Goal: Task Accomplishment & Management: Use online tool/utility

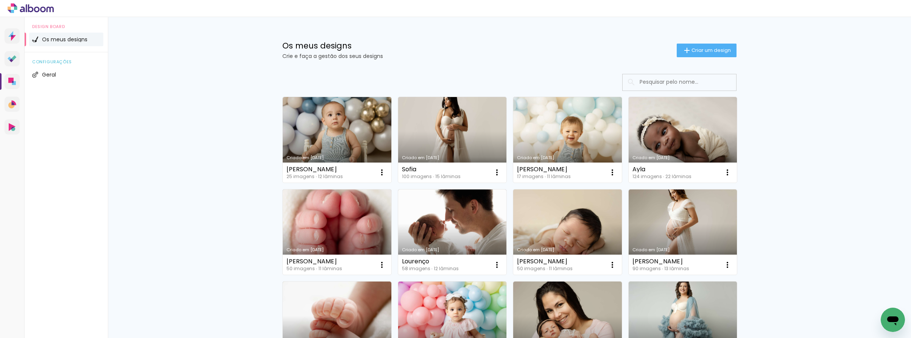
click at [717, 59] on div "Os meus designs Crie e faça a gestão dos seus designs Criar um design" at bounding box center [509, 41] width 492 height 49
click at [708, 54] on paper-button "Criar um design" at bounding box center [707, 51] width 60 height 14
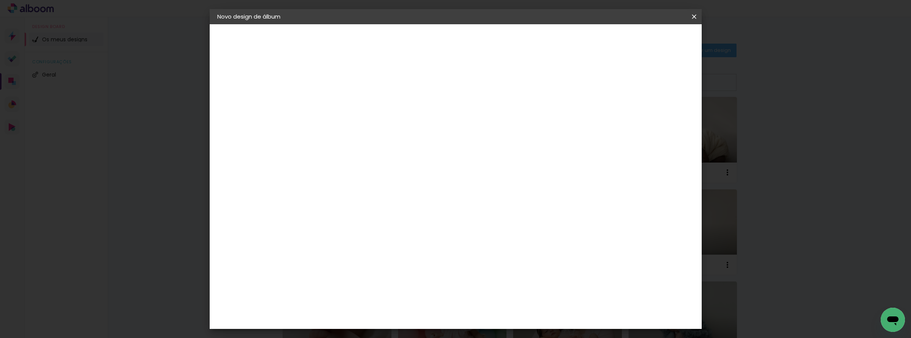
click at [344, 93] on paper-input-container "Título do álbum" at bounding box center [340, 101] width 5 height 19
type input "Pilar"
type paper-input "Pilar"
click at [419, 43] on paper-button "Avançar" at bounding box center [399, 40] width 37 height 13
click at [452, 110] on paper-item "Tamanho Livre" at bounding box center [423, 117] width 57 height 20
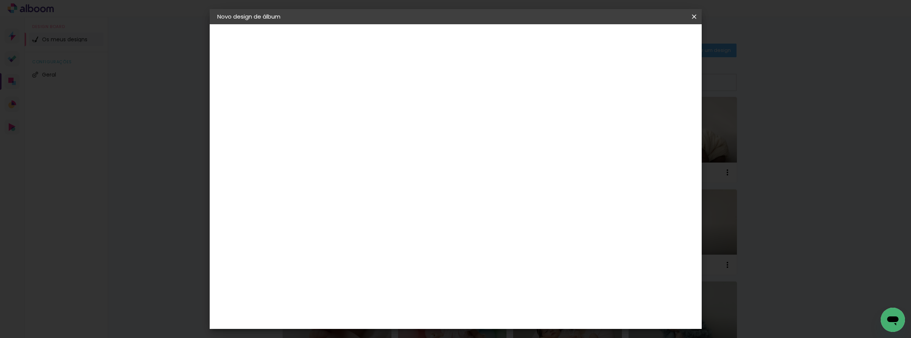
click at [452, 36] on paper-button "Avançar" at bounding box center [433, 40] width 37 height 13
drag, startPoint x: 498, startPoint y: 304, endPoint x: 520, endPoint y: 305, distance: 22.4
click at [520, 305] on paper-input-container "60 cm" at bounding box center [505, 308] width 34 height 19
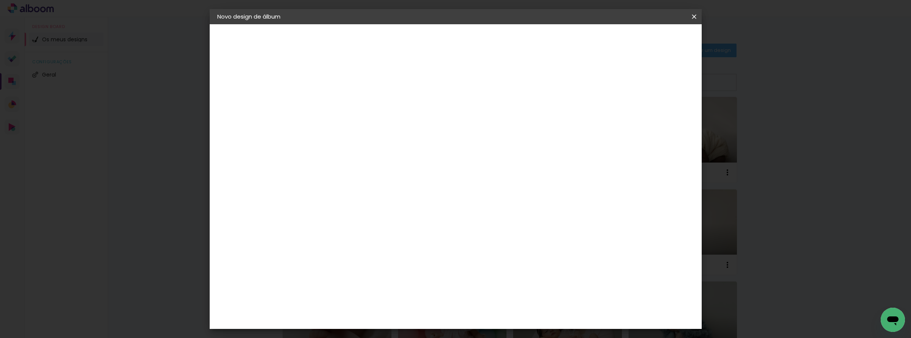
type input "50"
type paper-input "50"
drag, startPoint x: 332, startPoint y: 230, endPoint x: 352, endPoint y: 230, distance: 20.1
click at [352, 89] on div "25 cm cm cm mm A maioria dos laboratórios sugere 5mm de margem." at bounding box center [489, 58] width 363 height 61
type input "25"
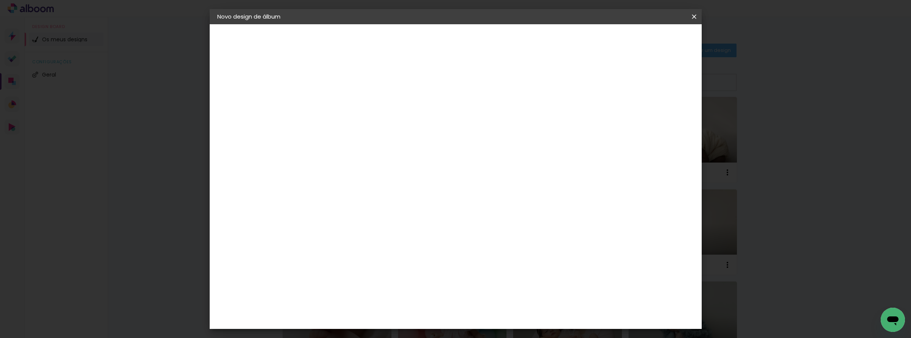
type paper-input "25"
click at [652, 40] on span "Iniciar design" at bounding box center [635, 39] width 34 height 5
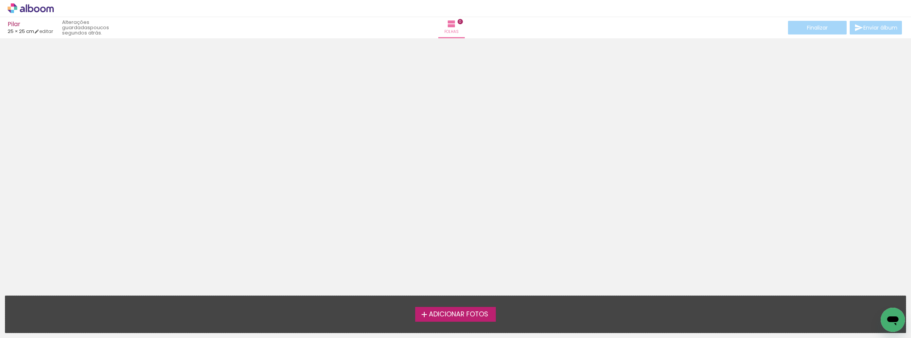
click at [459, 315] on span "Adicionar Fotos" at bounding box center [458, 314] width 59 height 7
click at [0, 0] on input "file" at bounding box center [0, 0] width 0 height 0
